Goal: Transaction & Acquisition: Purchase product/service

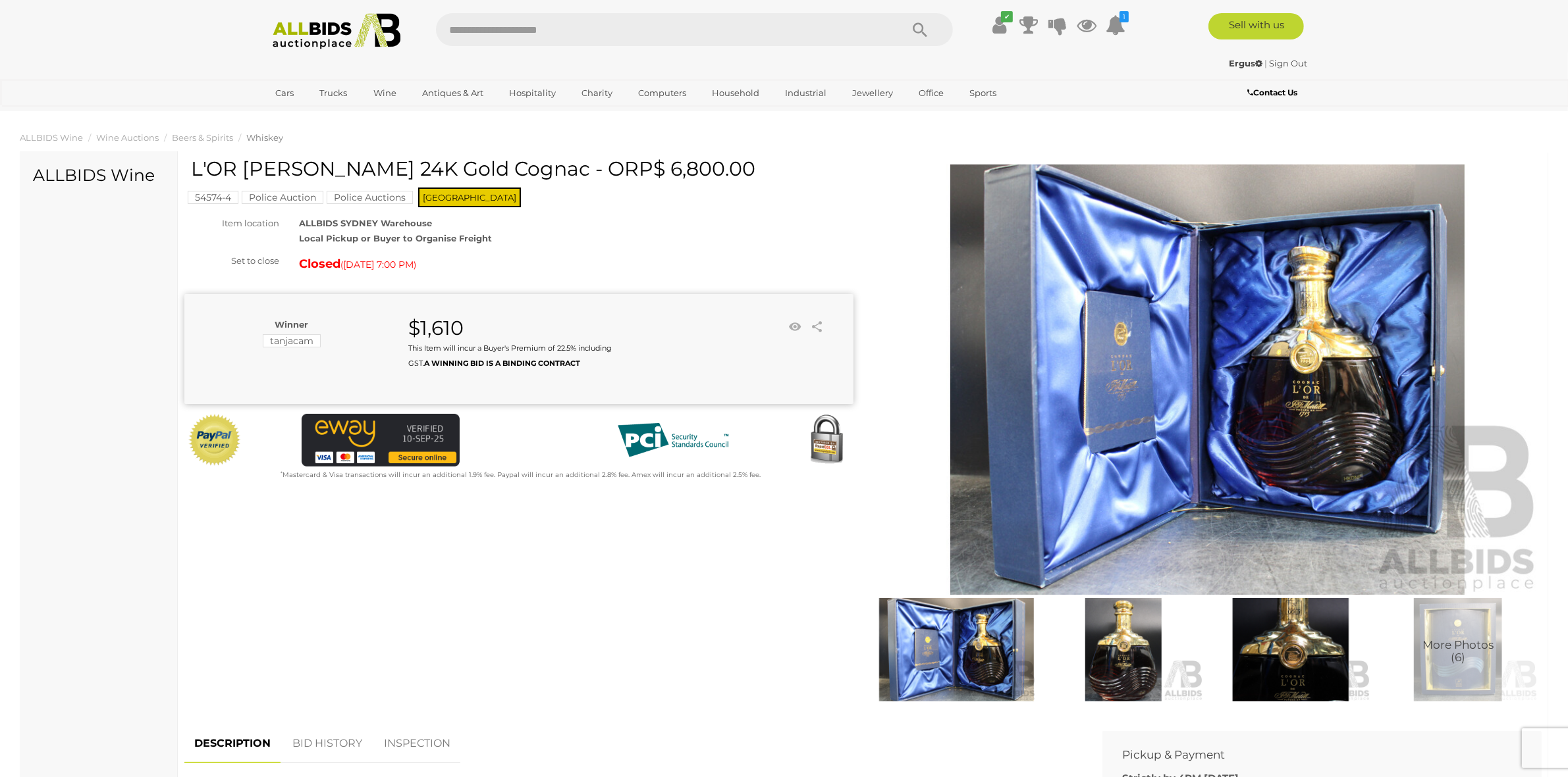
click at [328, 45] on img at bounding box center [337, 31] width 143 height 36
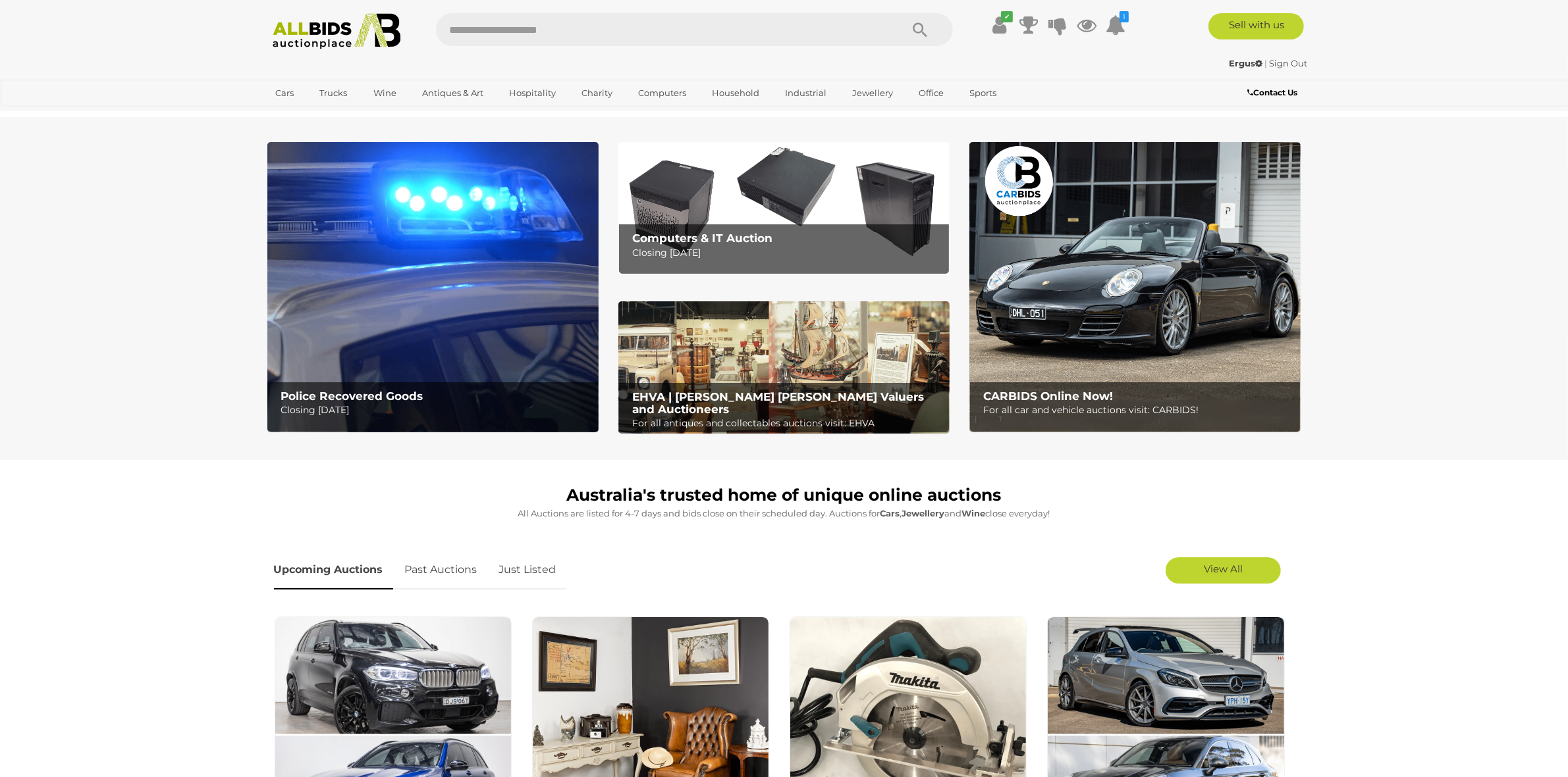
click at [369, 396] on b "Police Recovered Goods" at bounding box center [352, 396] width 143 height 13
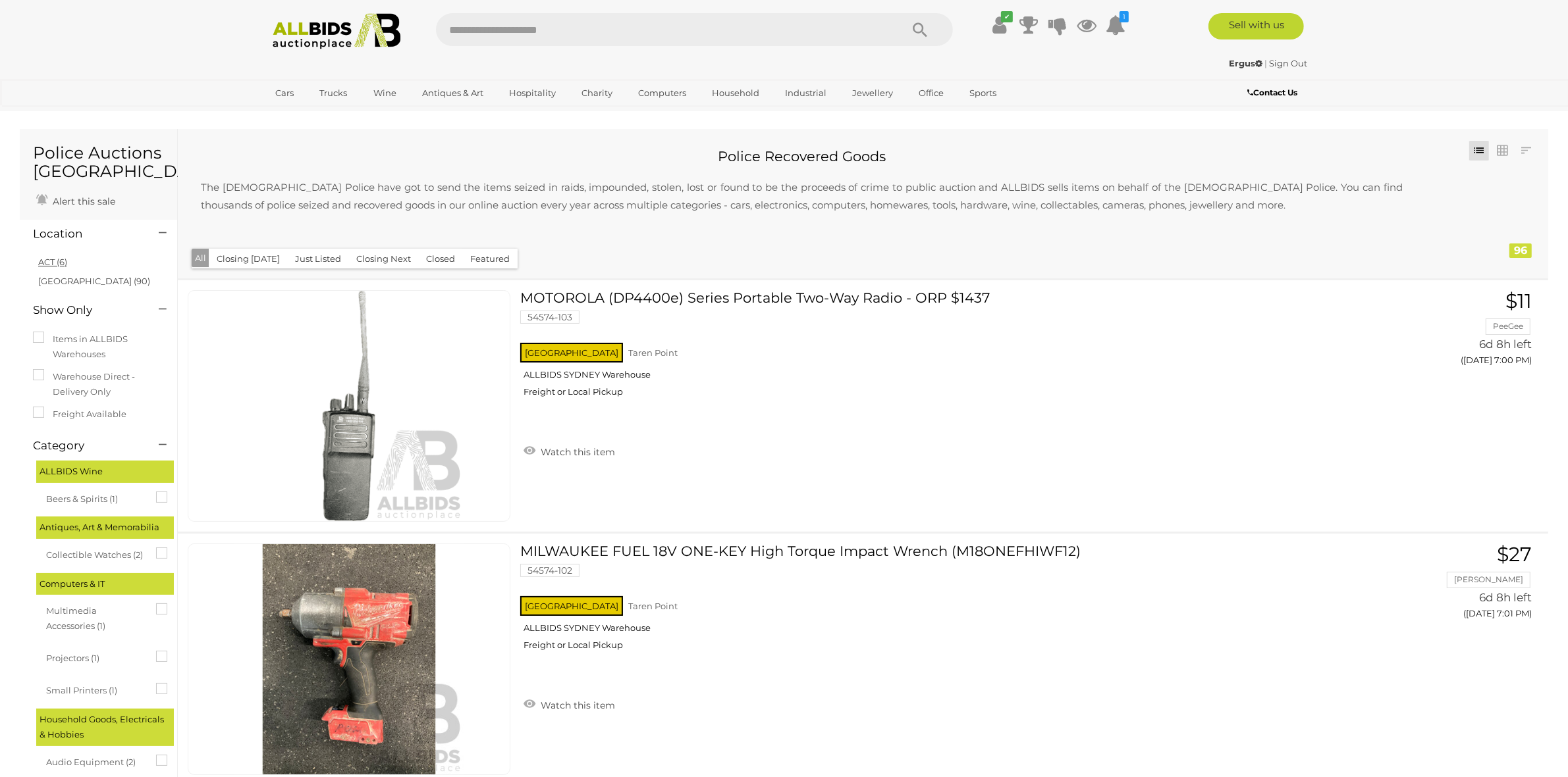
click at [50, 263] on link "ACT (6)" at bounding box center [53, 262] width 29 height 11
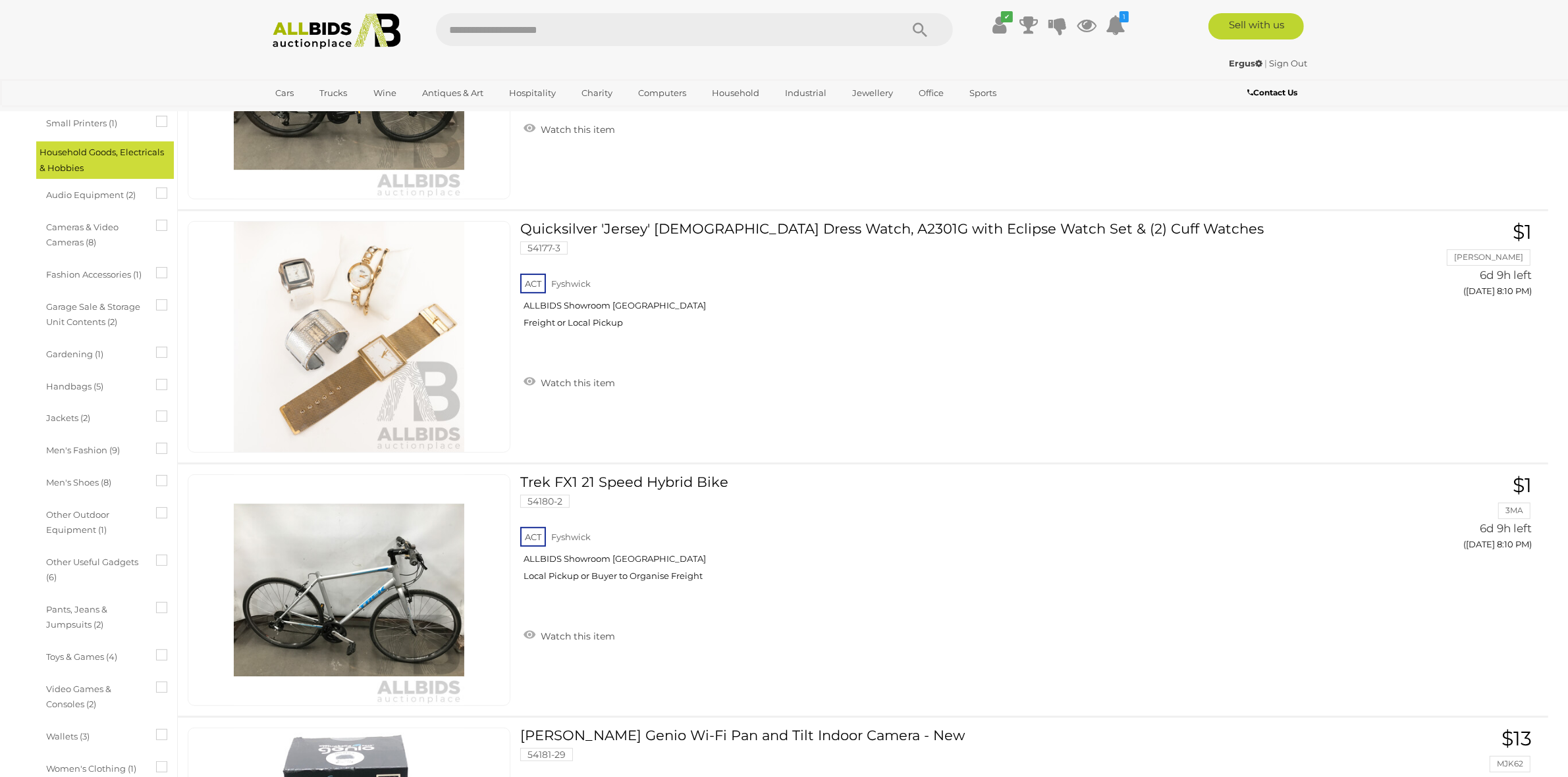
scroll to position [82, 0]
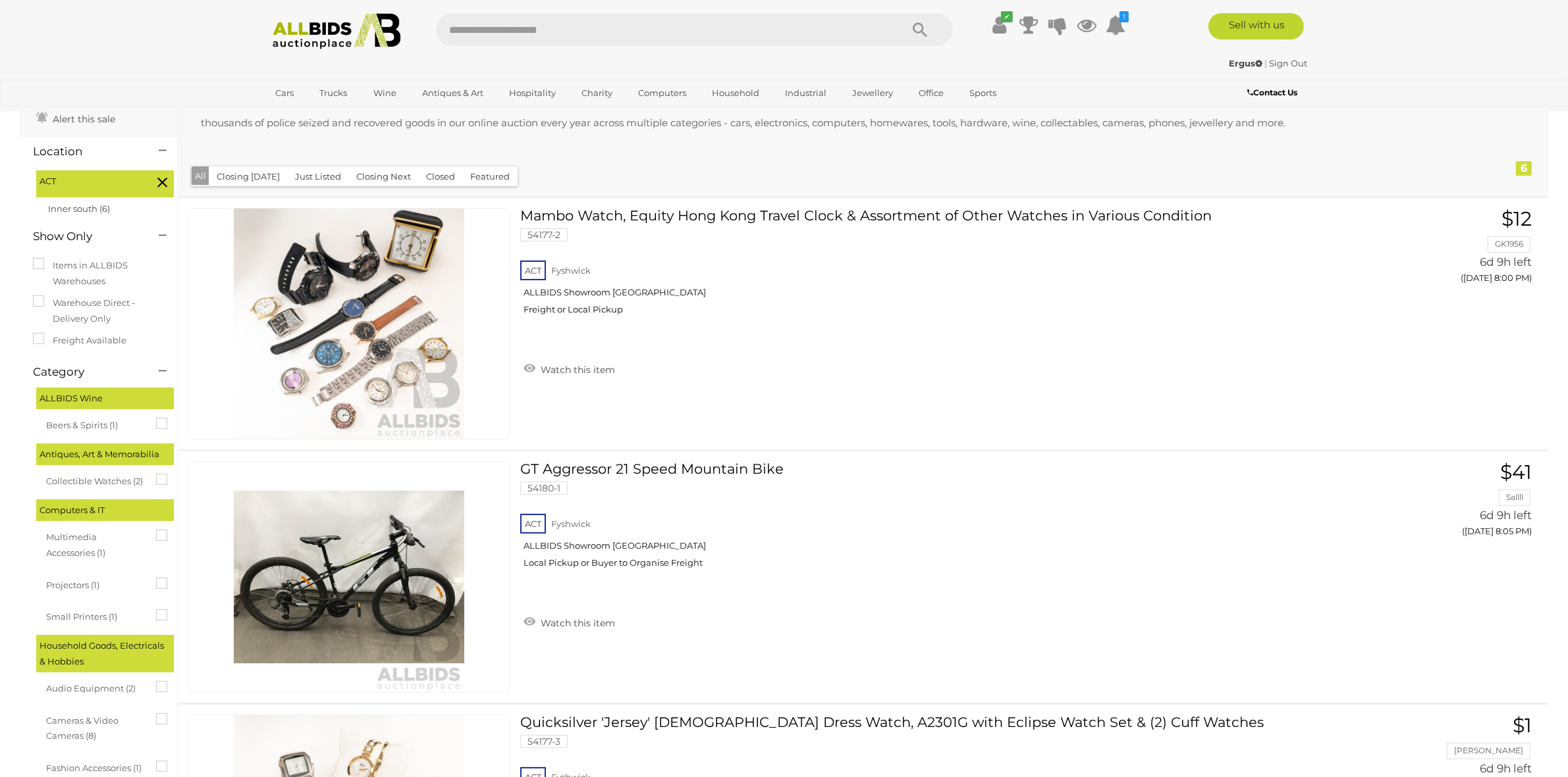
click at [287, 44] on img at bounding box center [337, 31] width 143 height 36
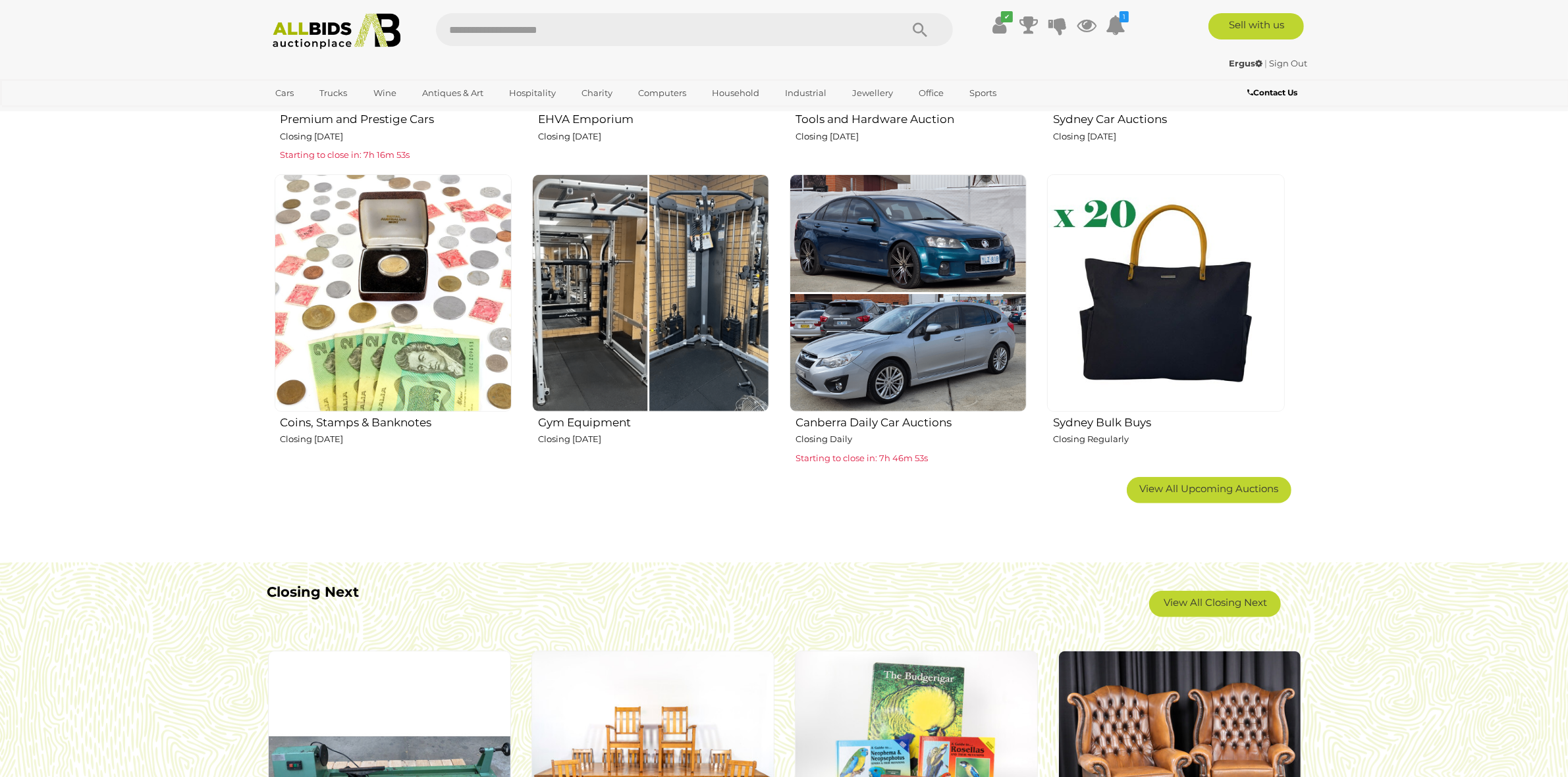
scroll to position [823, 0]
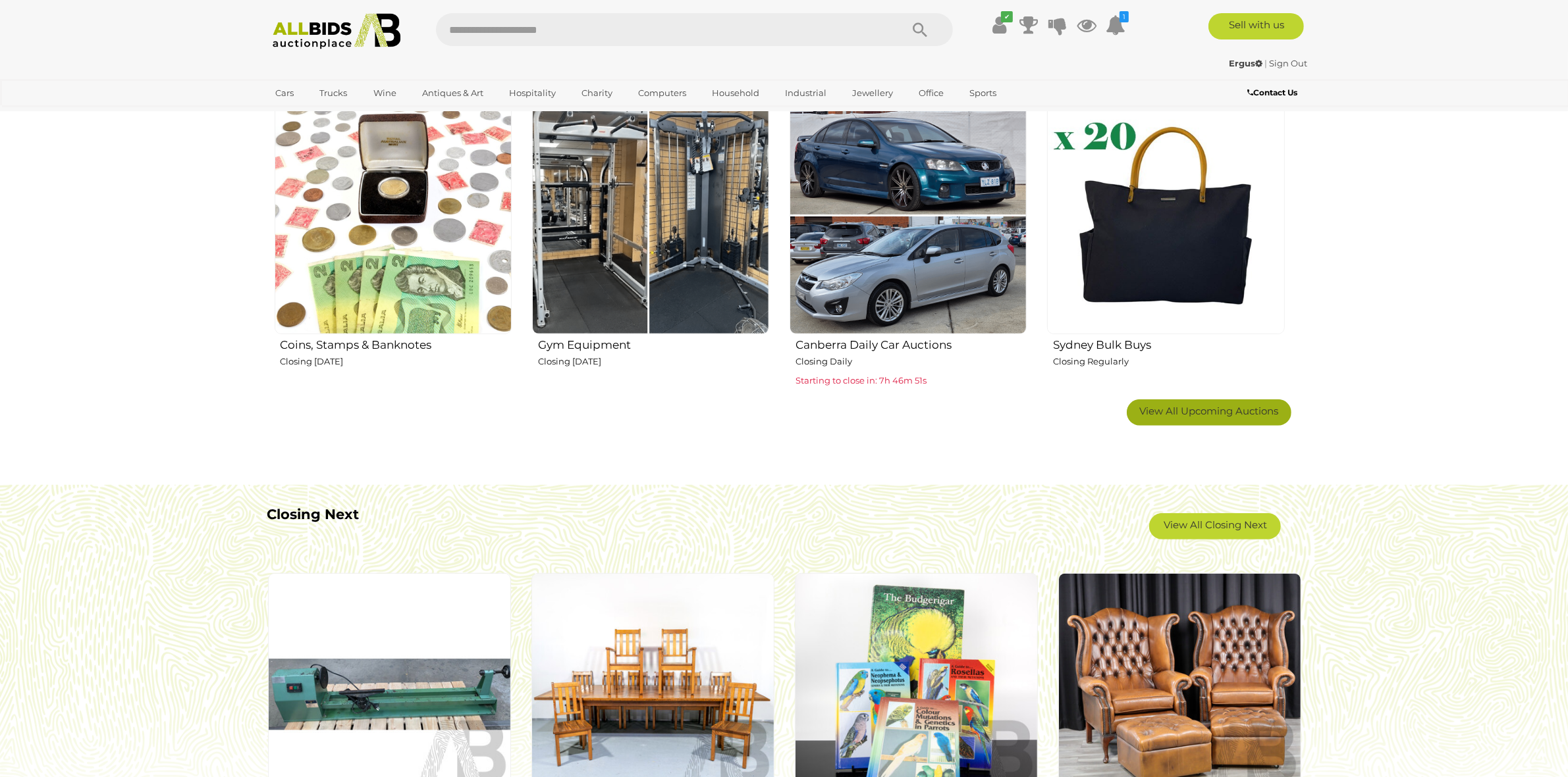
click at [1262, 405] on span "View All Upcoming Auctions" at bounding box center [1208, 411] width 139 height 13
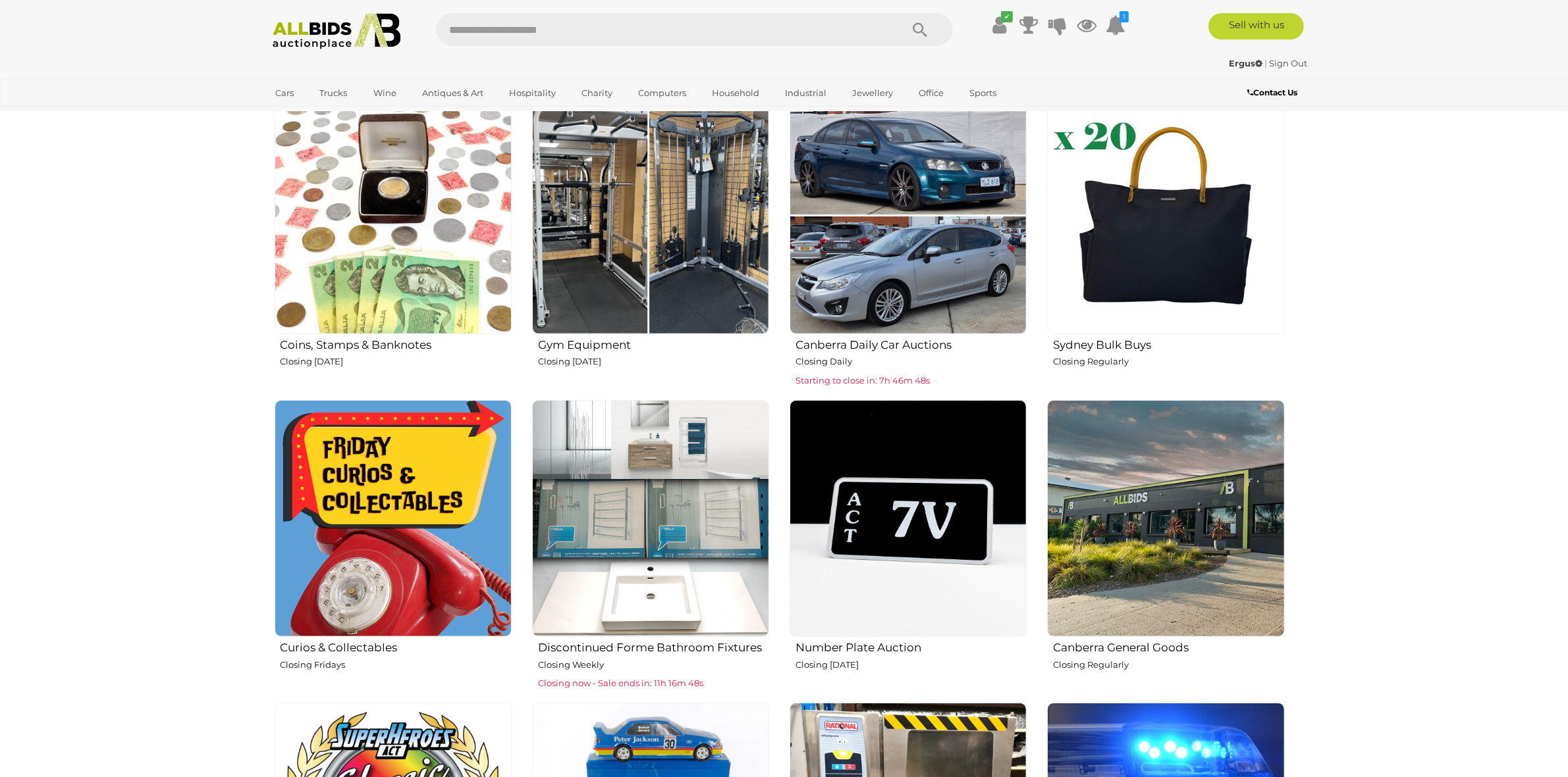
click at [690, 296] on img at bounding box center [650, 215] width 237 height 237
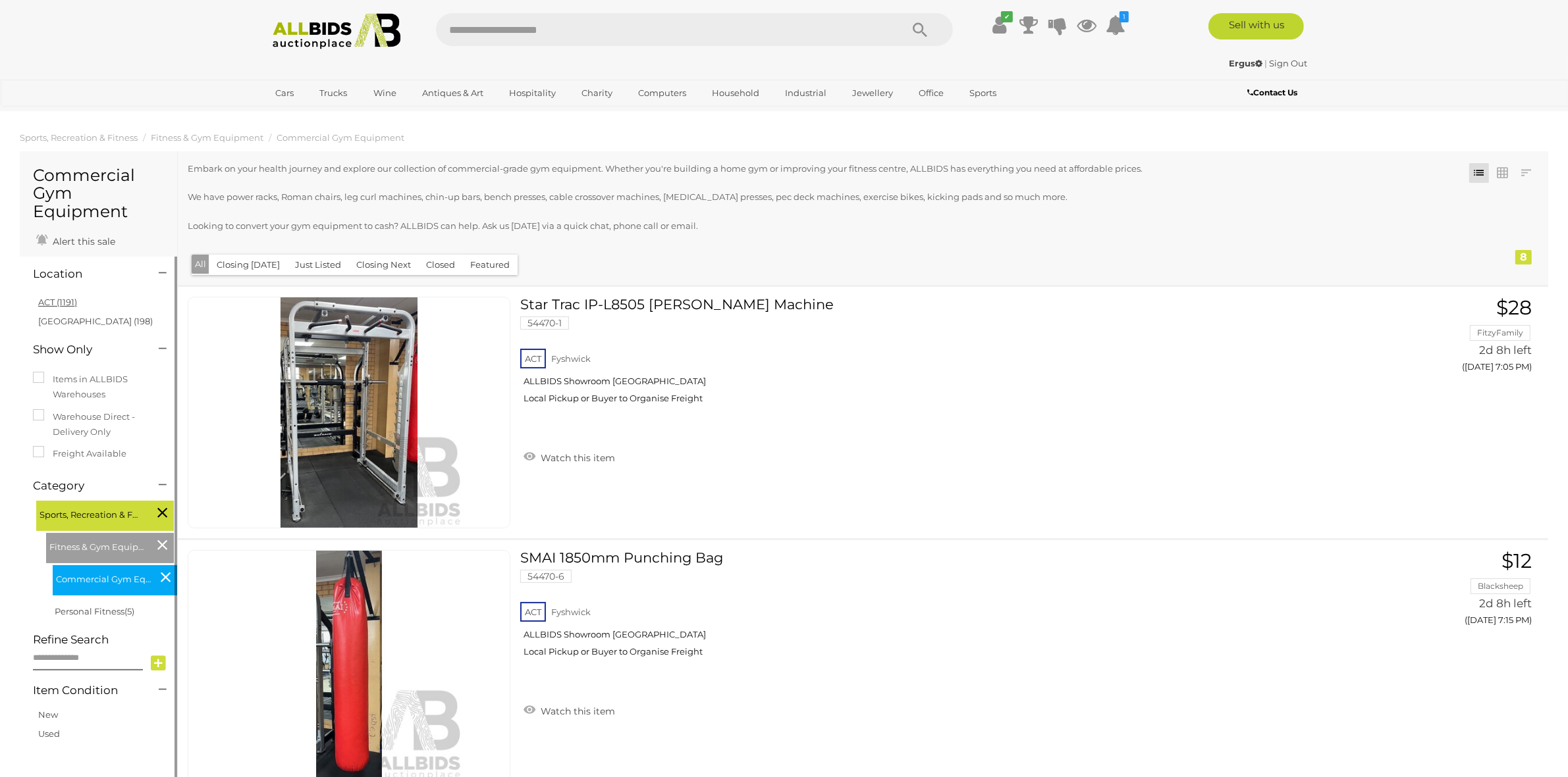
click at [73, 299] on link "ACT (1191)" at bounding box center [57, 302] width 39 height 11
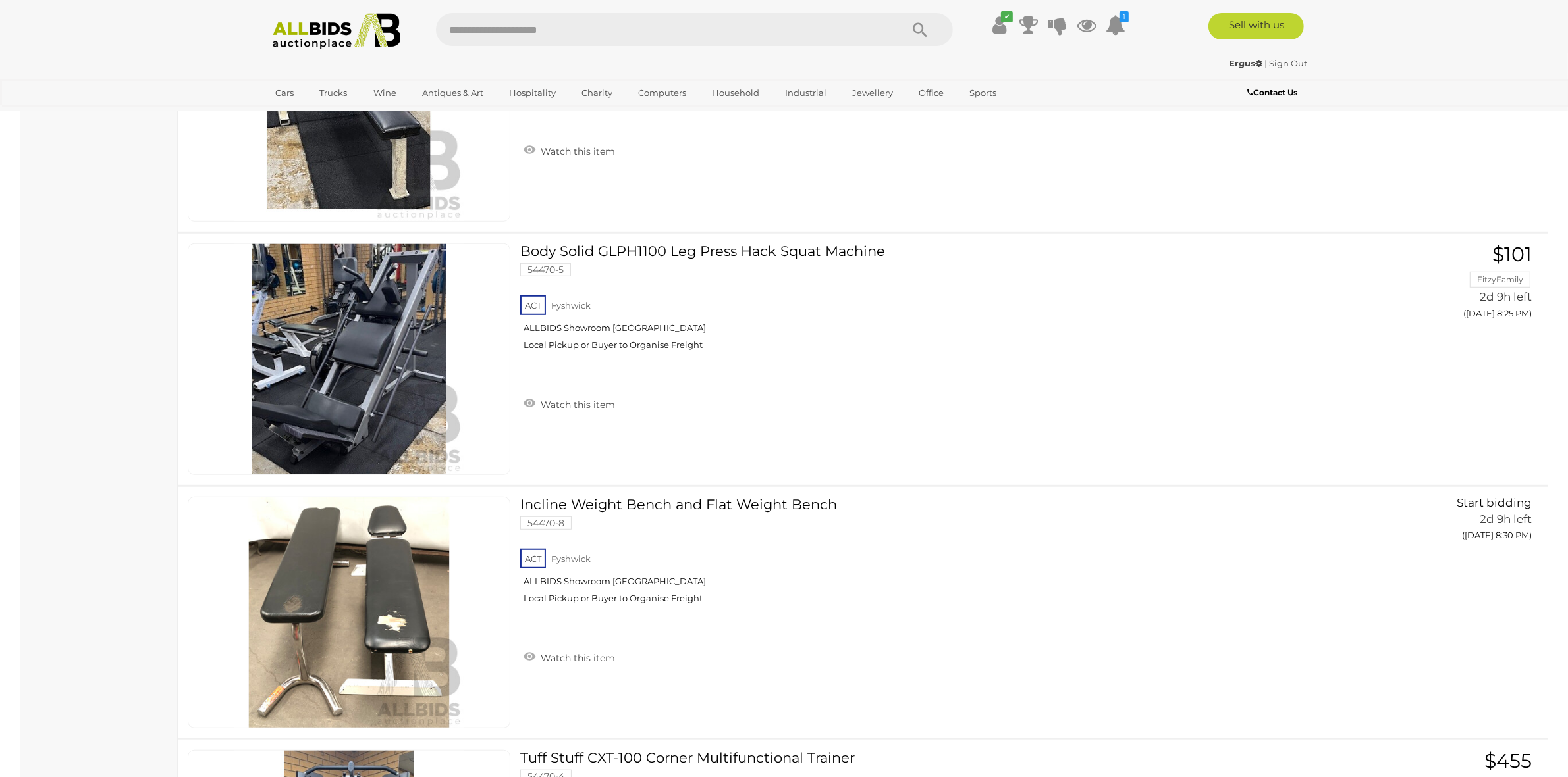
scroll to position [987, 0]
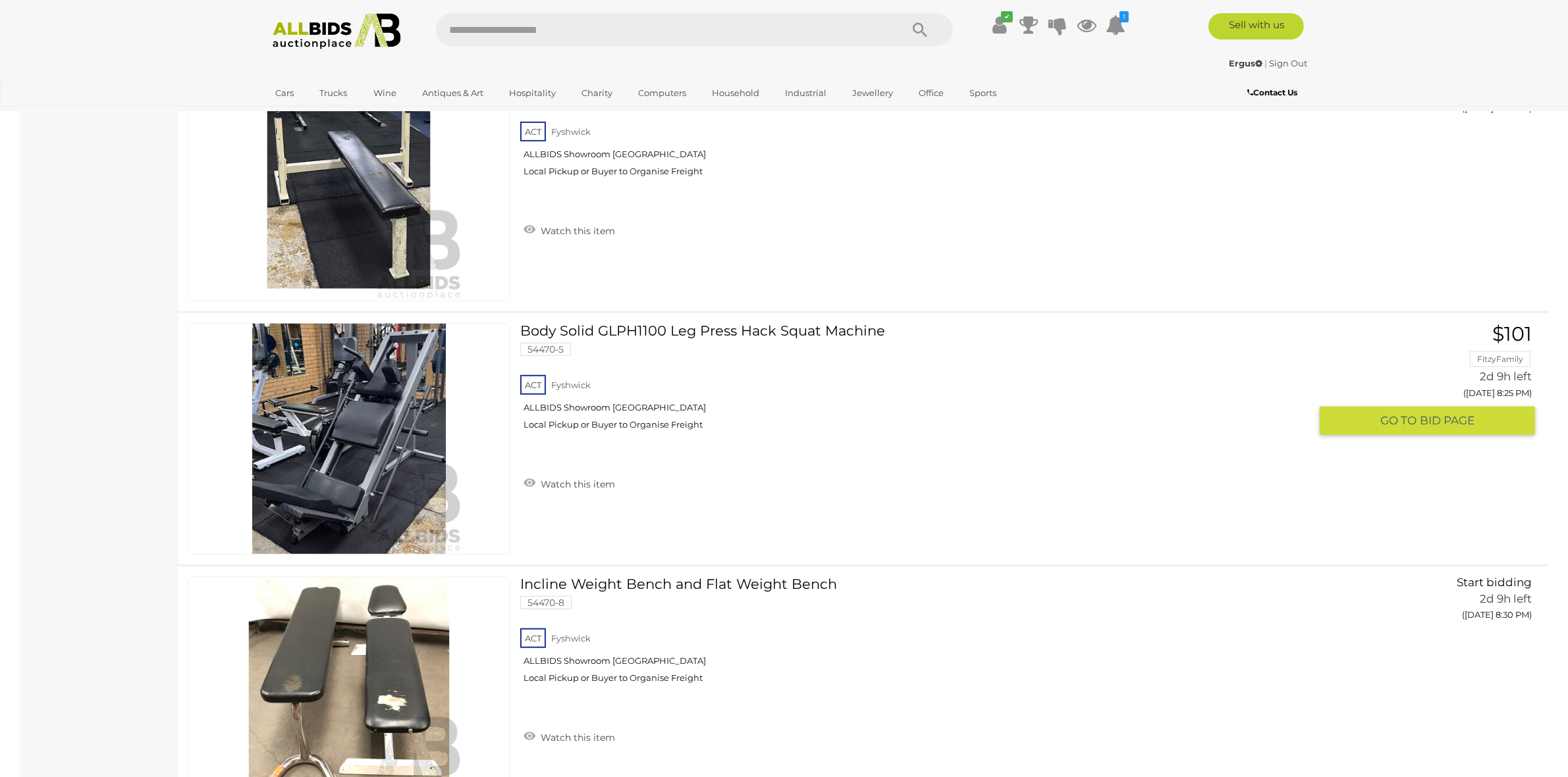
click at [335, 388] on link at bounding box center [348, 439] width 323 height 232
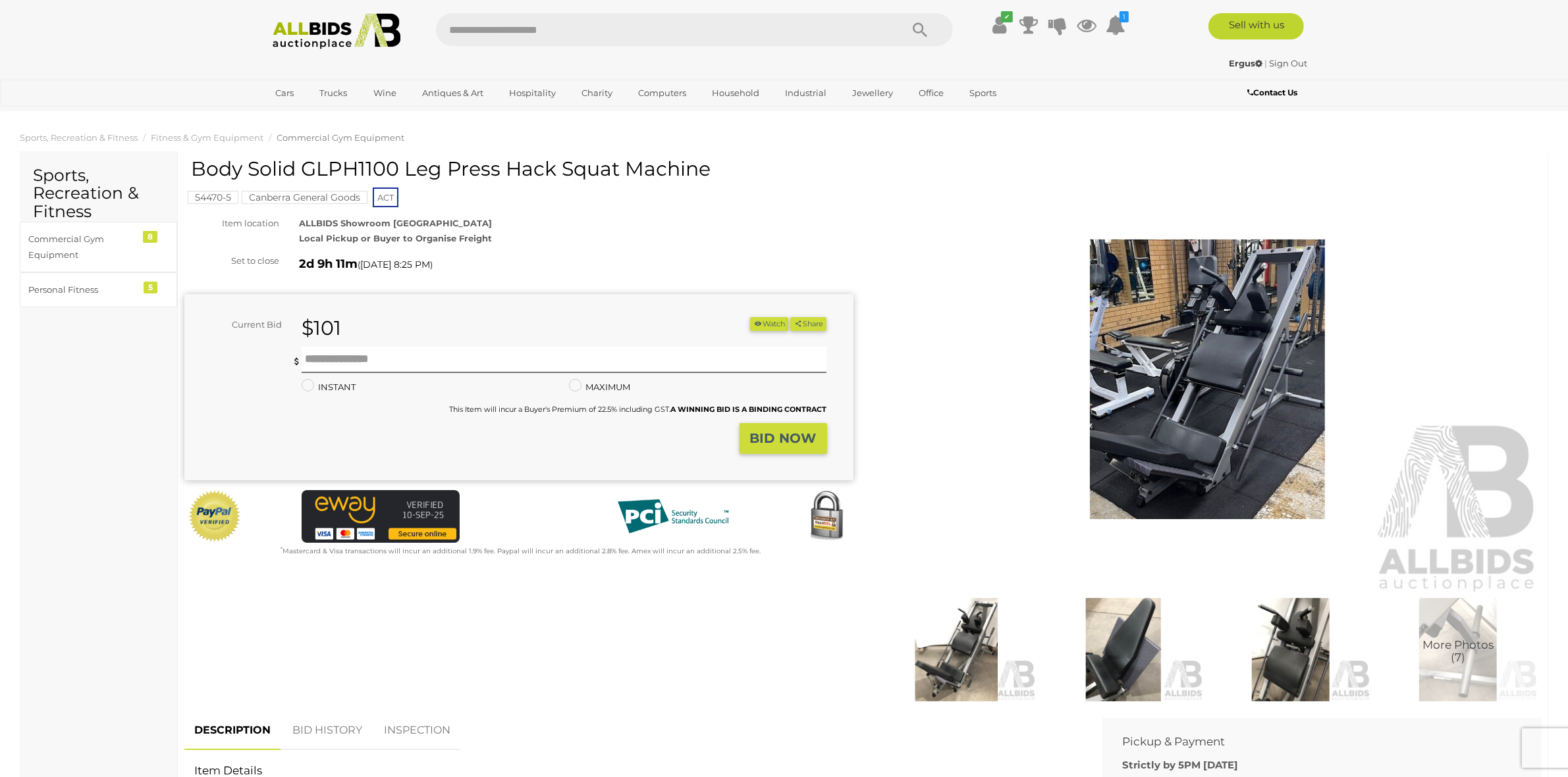
click at [1181, 353] on img at bounding box center [1208, 380] width 669 height 431
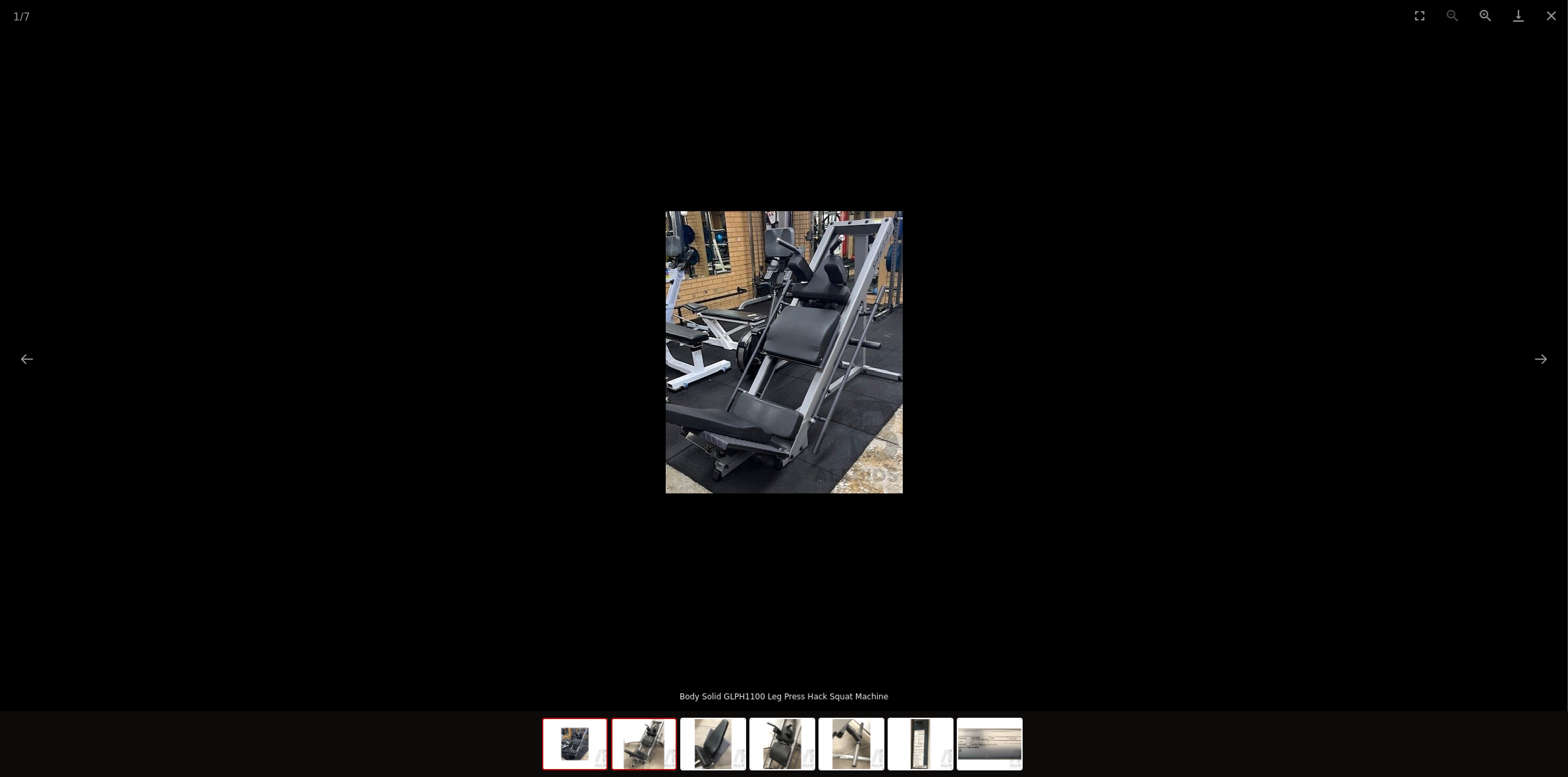
click at [661, 754] on img at bounding box center [644, 745] width 63 height 50
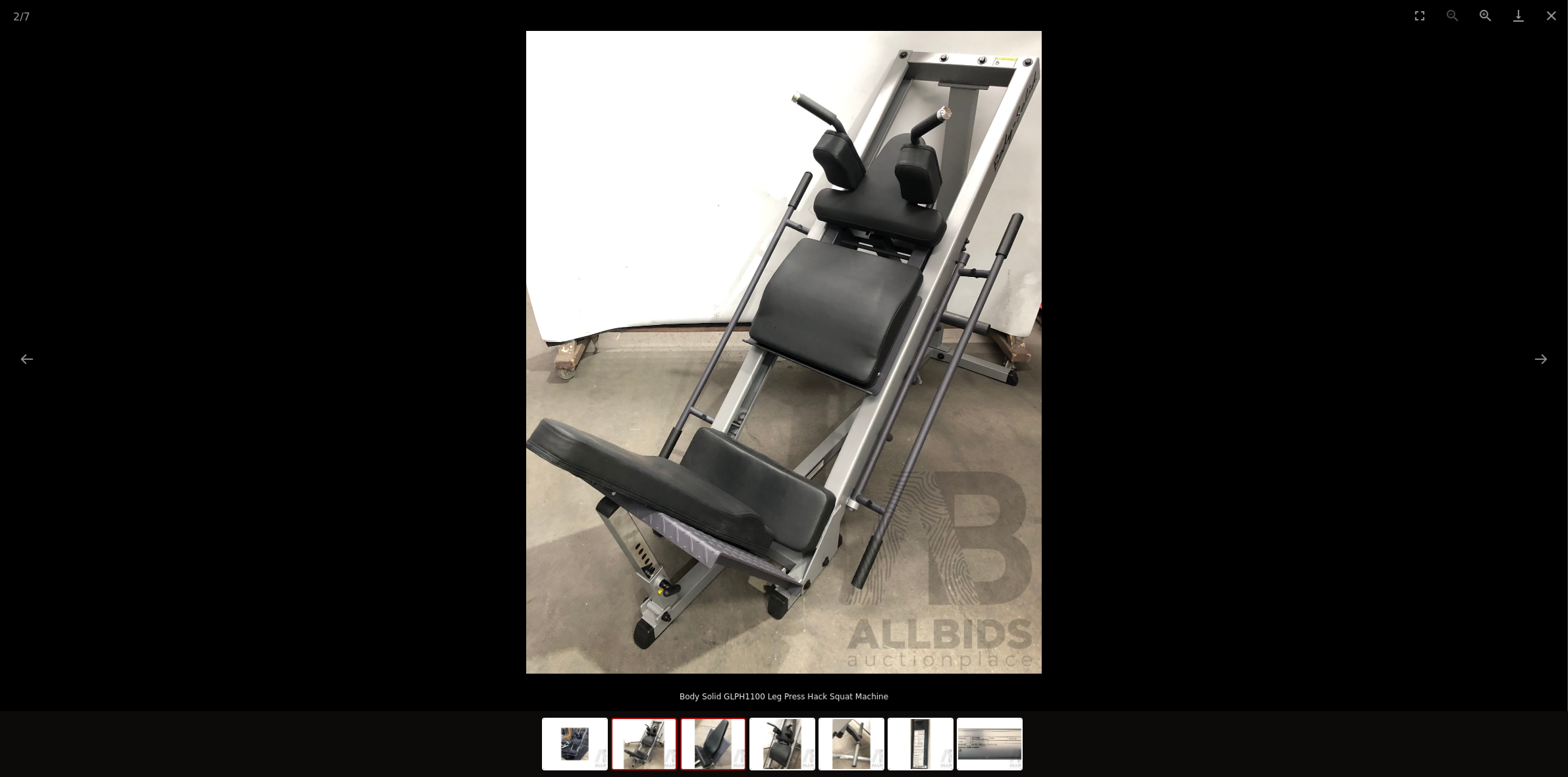
click at [719, 751] on img at bounding box center [713, 745] width 63 height 50
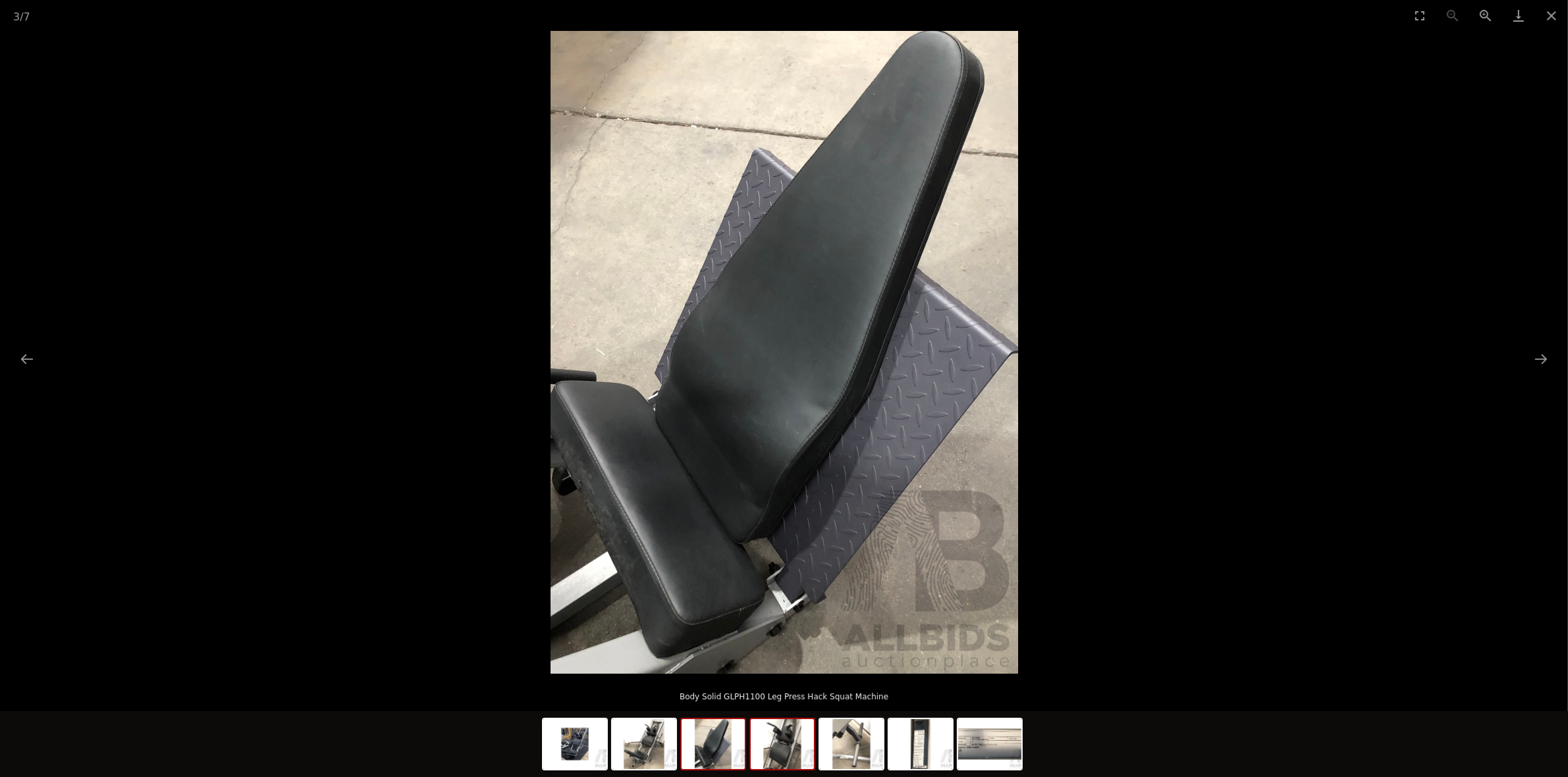
click at [797, 751] on img at bounding box center [782, 745] width 63 height 50
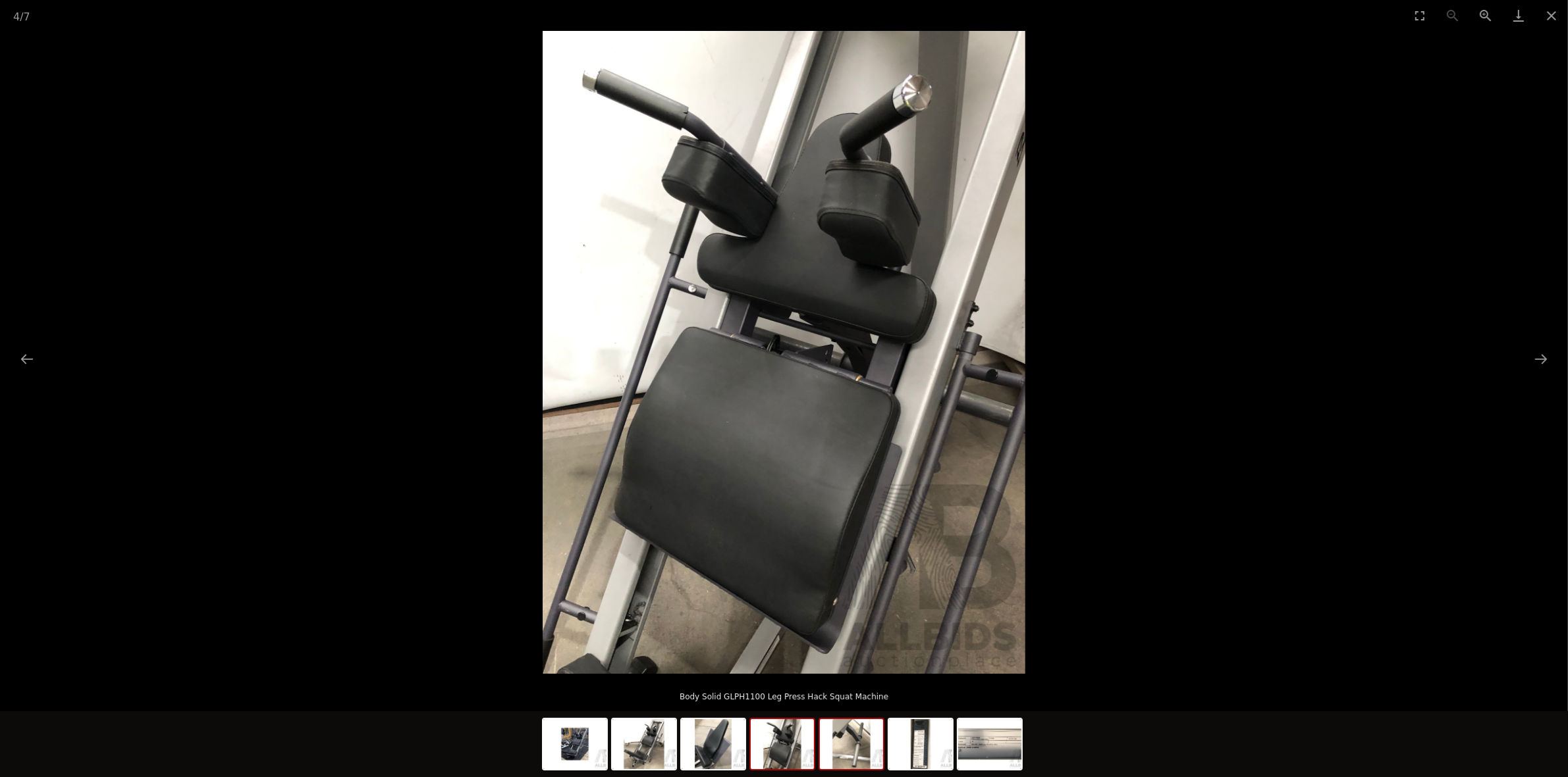
click at [855, 750] on img at bounding box center [851, 745] width 63 height 50
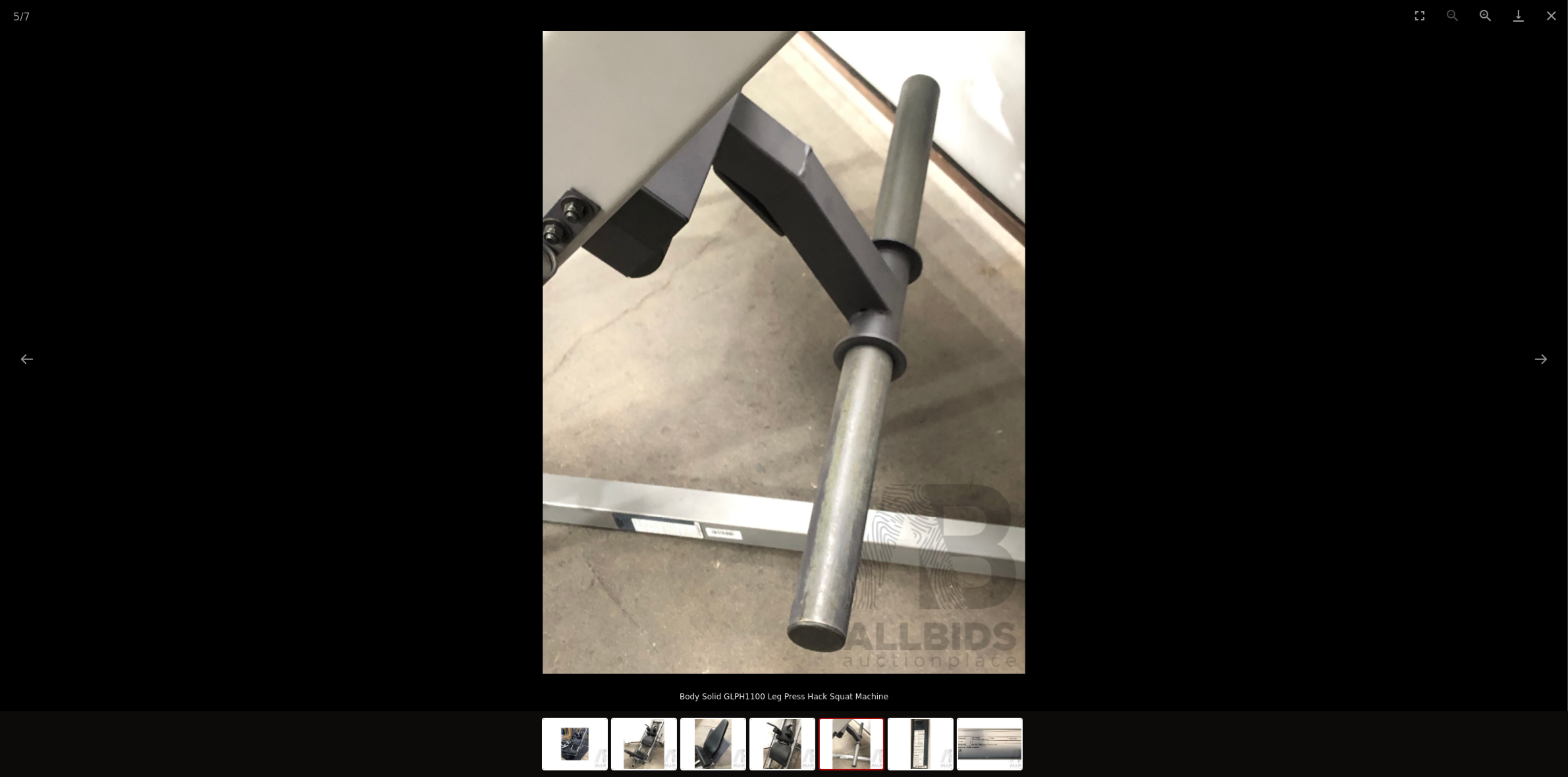
drag, startPoint x: 855, startPoint y: 750, endPoint x: 1252, endPoint y: 375, distance: 546.1
click at [1252, 375] on picture at bounding box center [784, 352] width 1568 height 643
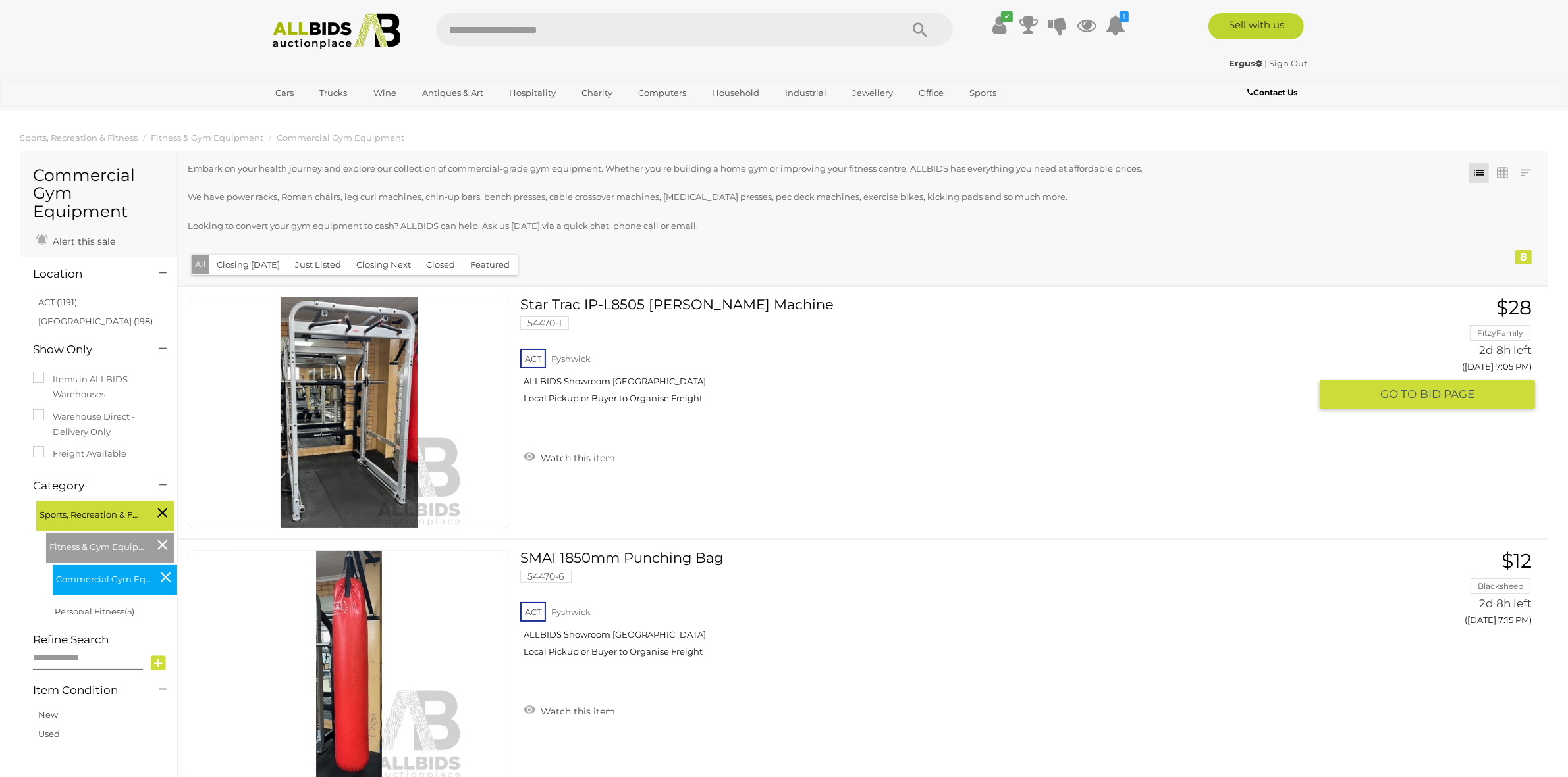
click at [356, 393] on link at bounding box center [348, 412] width 323 height 232
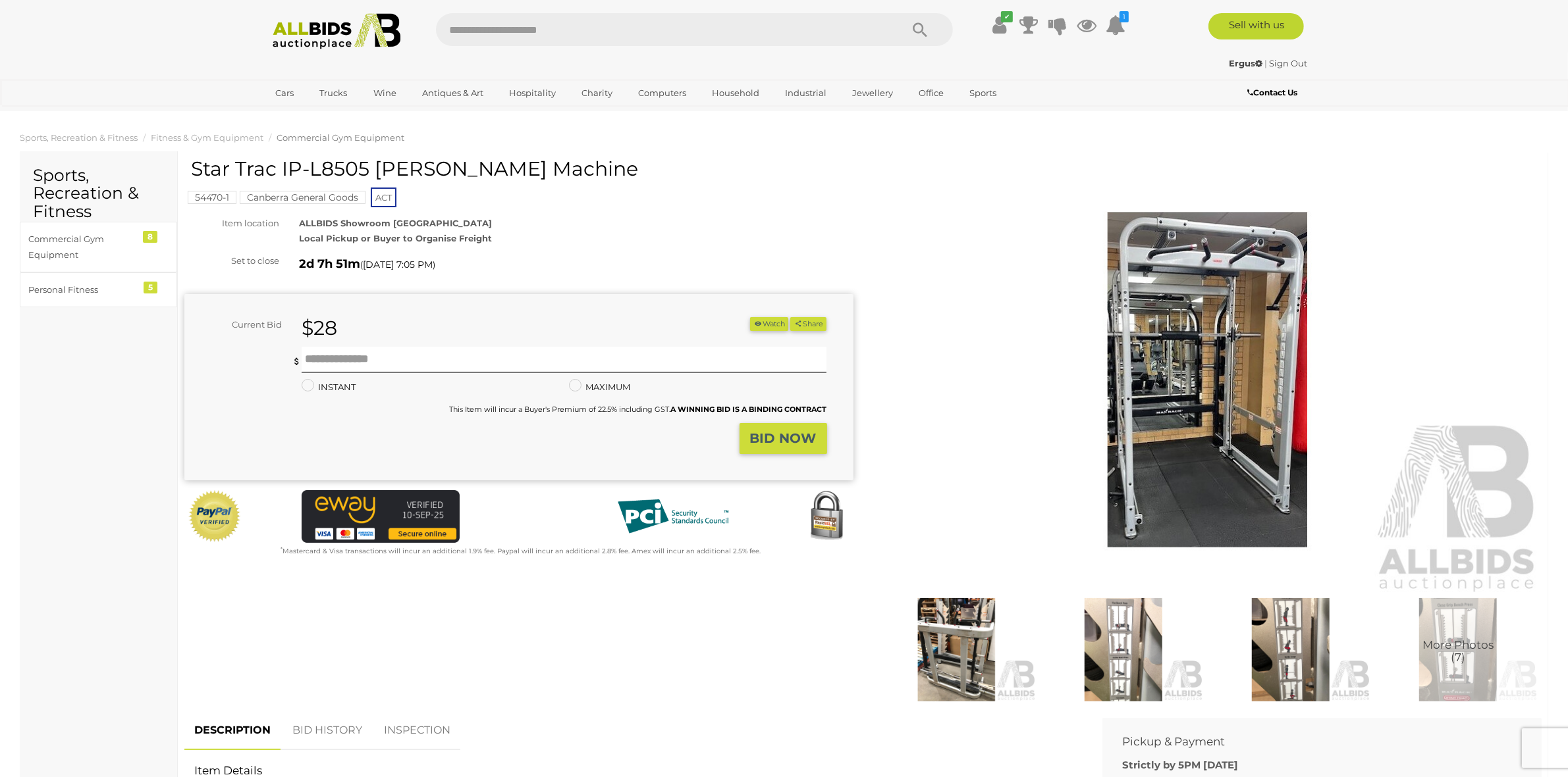
click at [1174, 330] on img at bounding box center [1208, 380] width 669 height 431
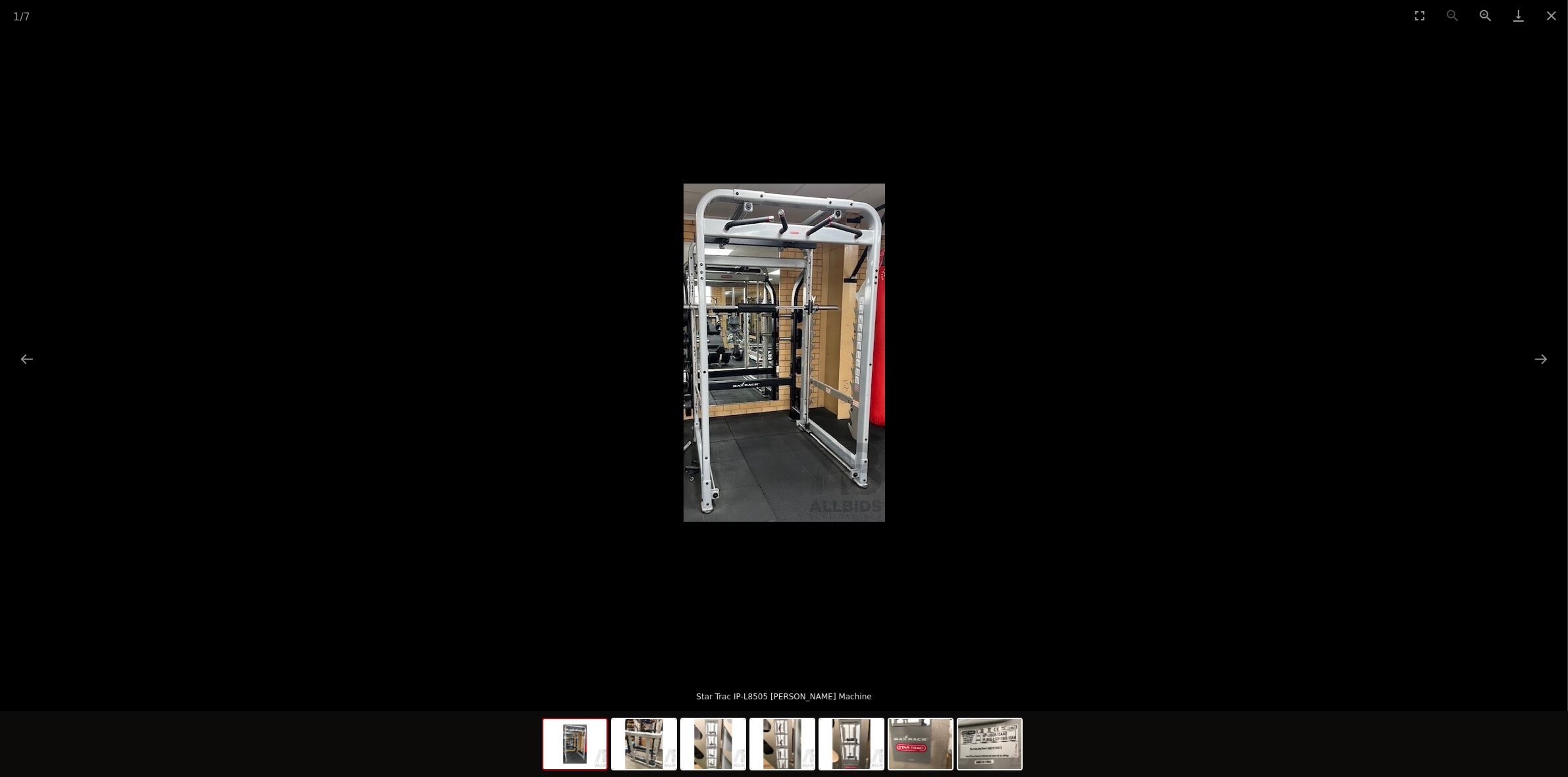
click at [769, 334] on img at bounding box center [784, 352] width 201 height 338
click at [744, 340] on img at bounding box center [784, 352] width 201 height 338
click at [657, 737] on img at bounding box center [644, 745] width 63 height 50
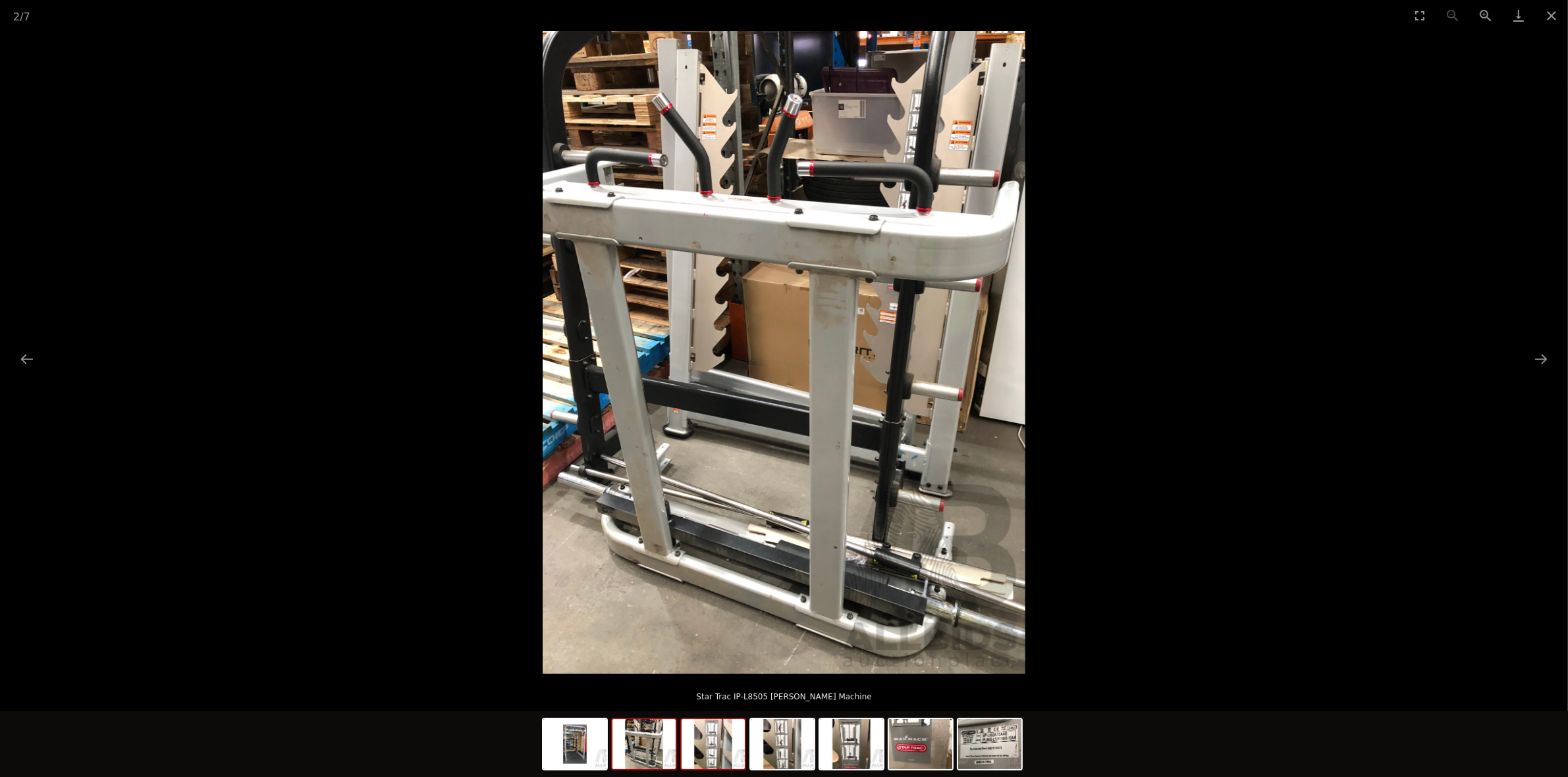
click at [718, 742] on img at bounding box center [713, 745] width 63 height 50
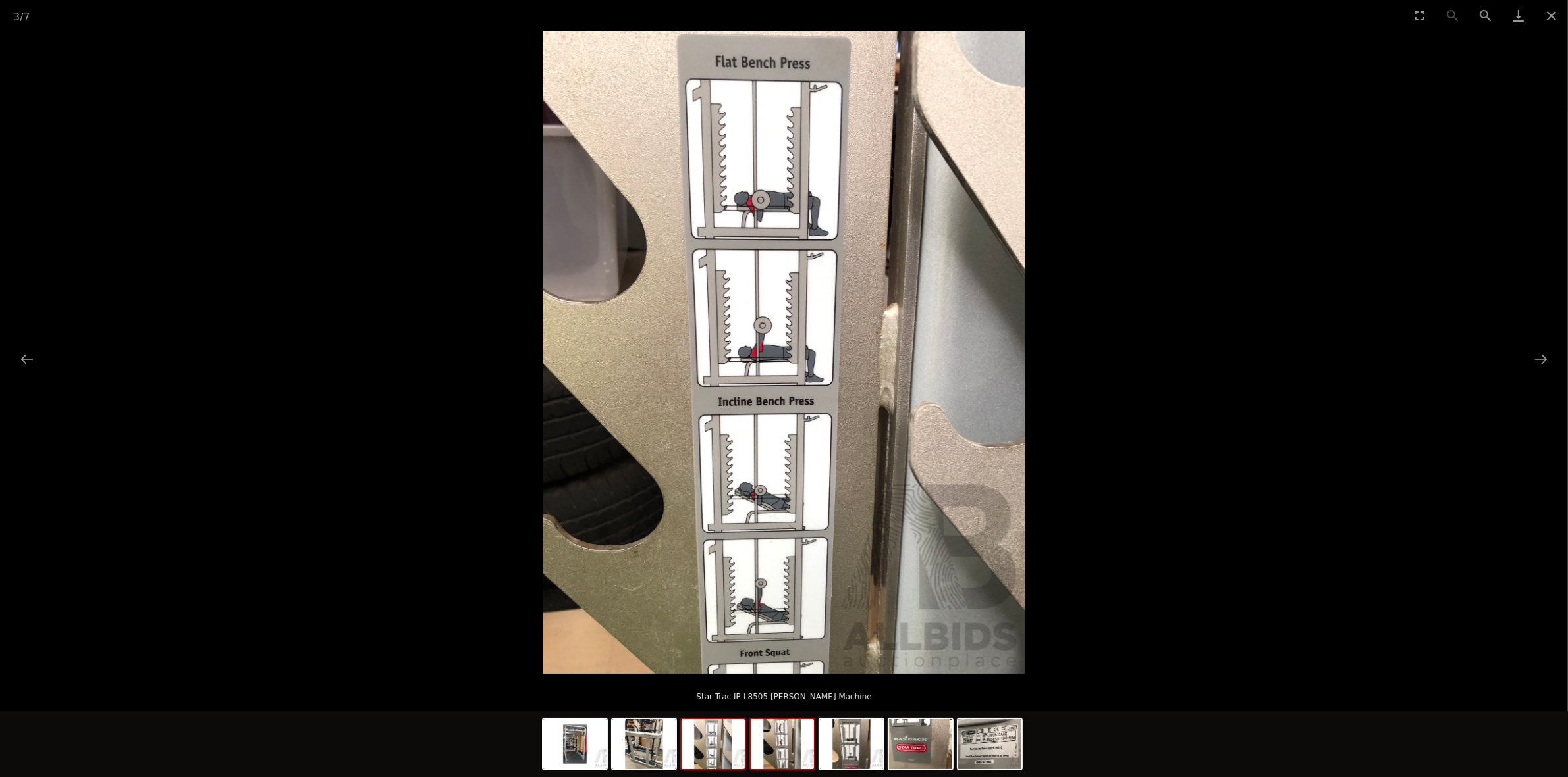
click at [777, 748] on img at bounding box center [782, 745] width 63 height 50
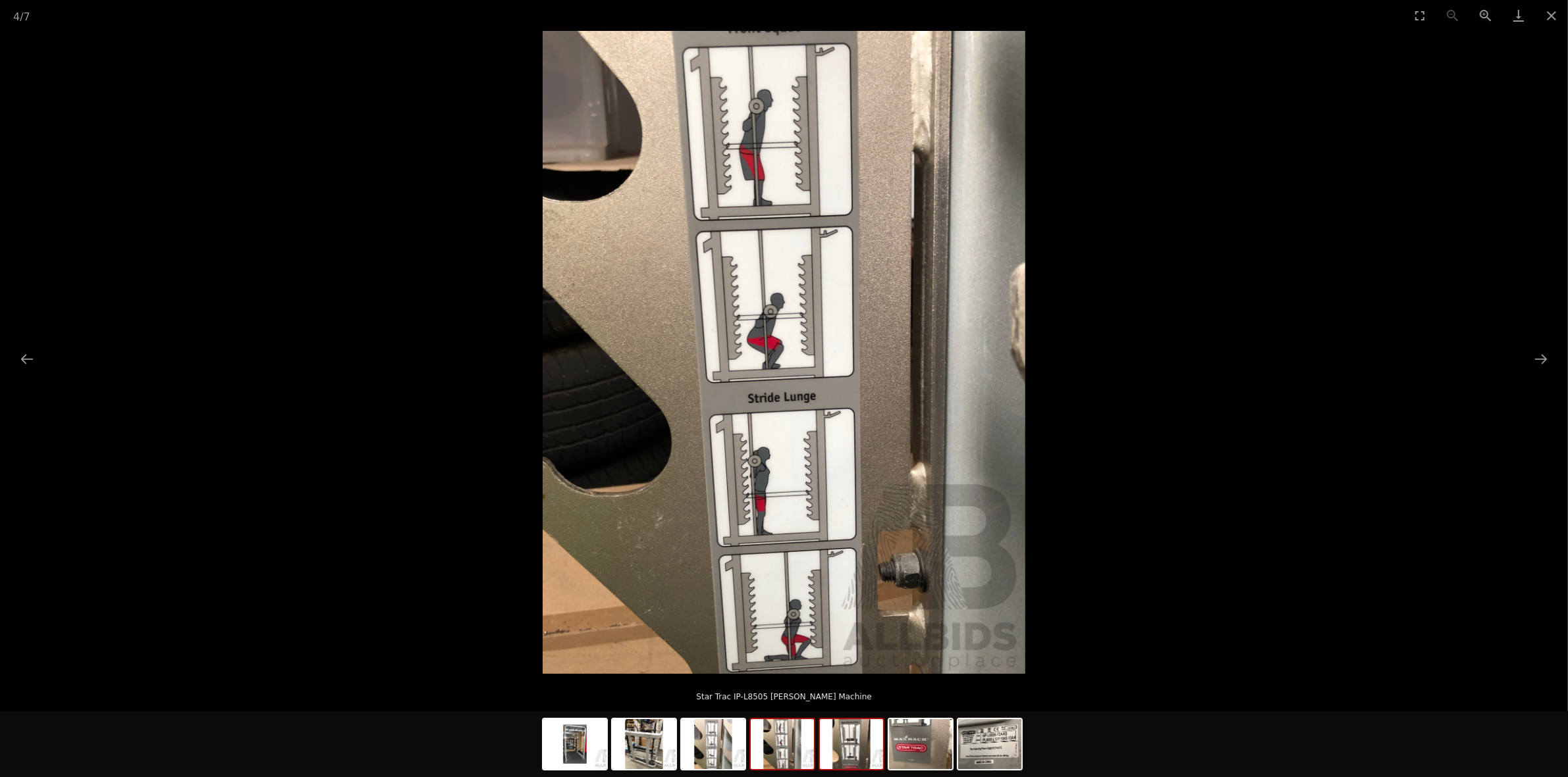
click at [851, 745] on img at bounding box center [851, 745] width 63 height 50
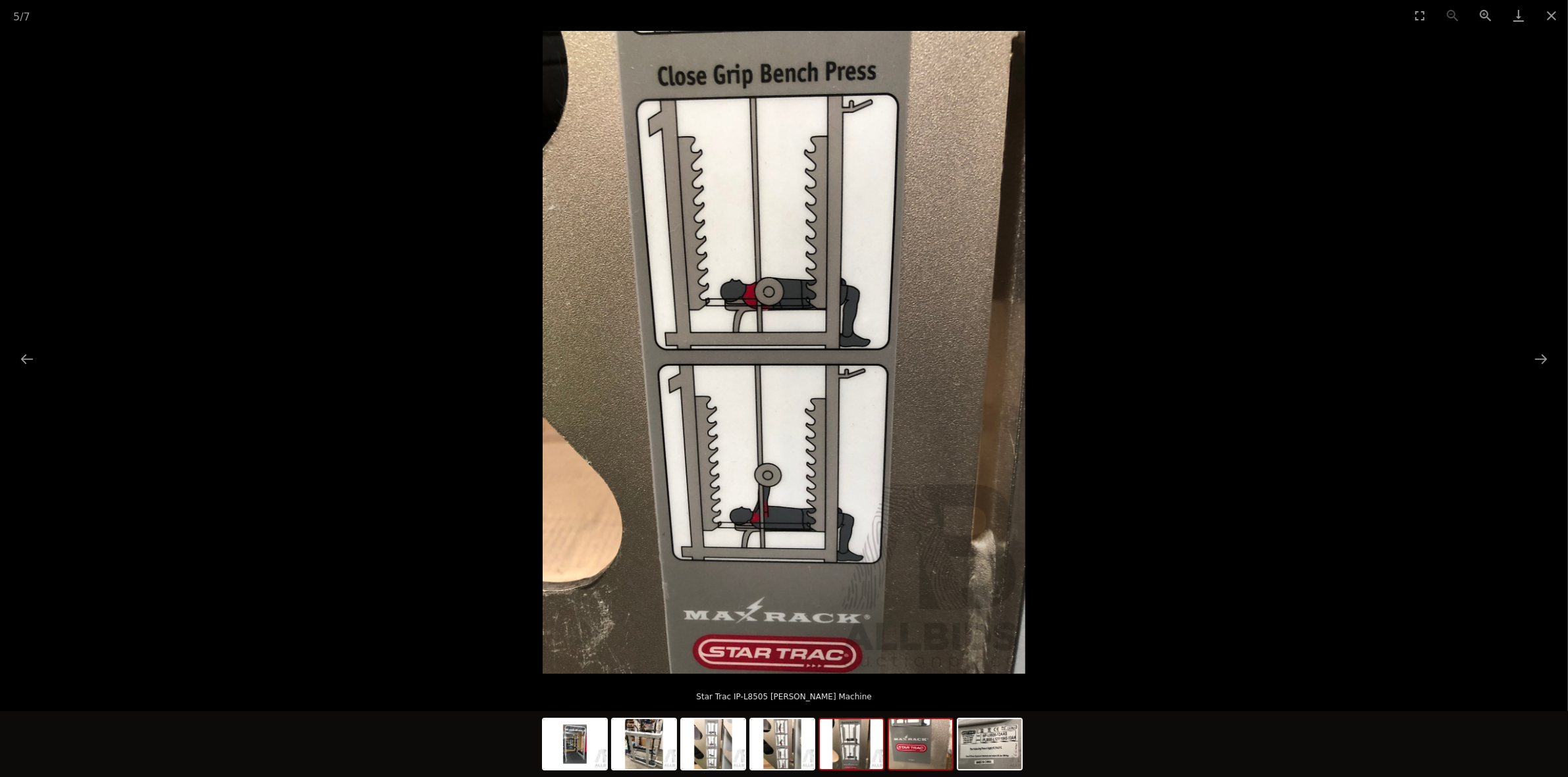
click at [927, 751] on img at bounding box center [921, 745] width 63 height 50
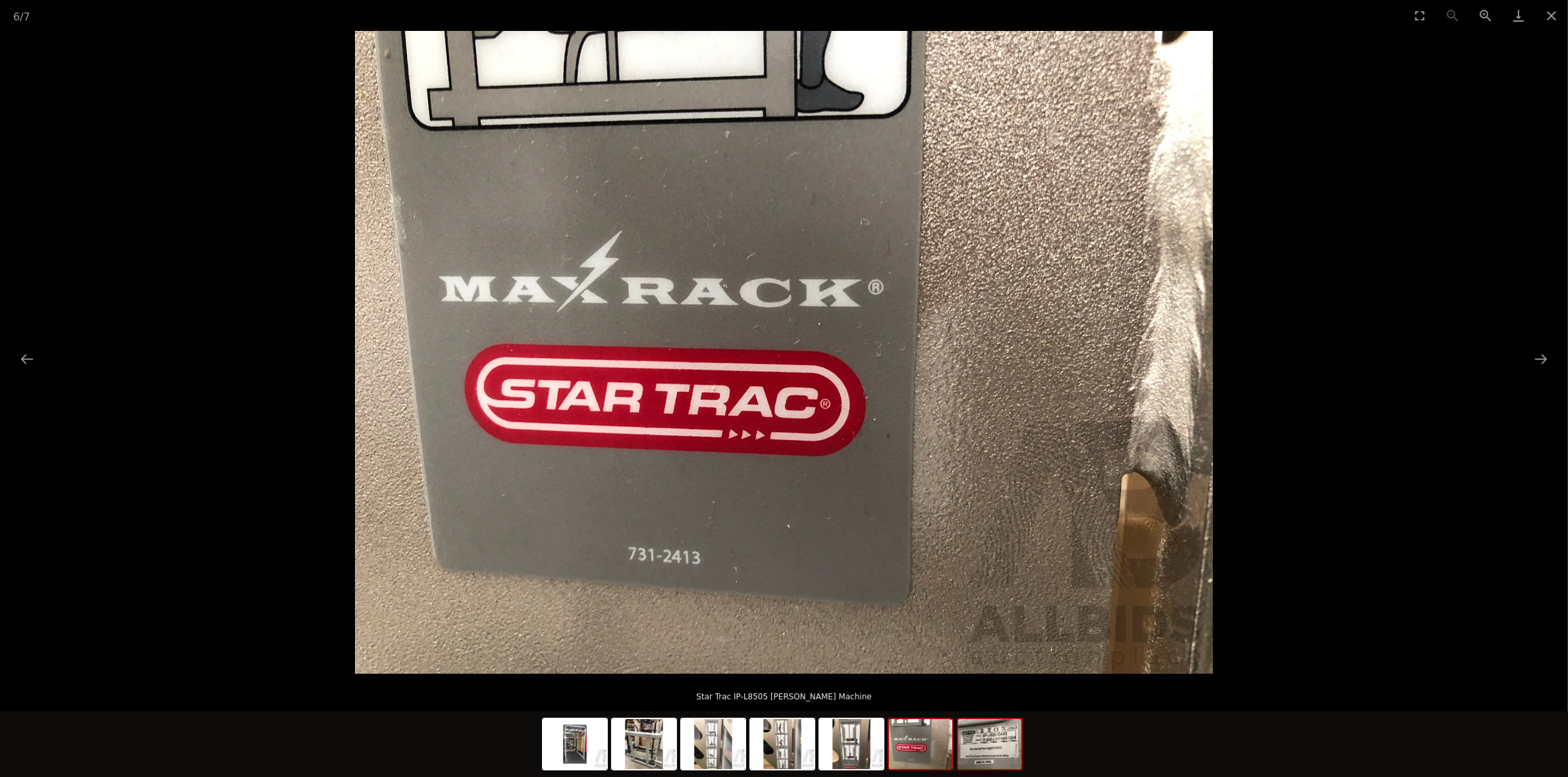
click at [1004, 745] on img at bounding box center [990, 745] width 63 height 50
